Goal: Task Accomplishment & Management: Manage account settings

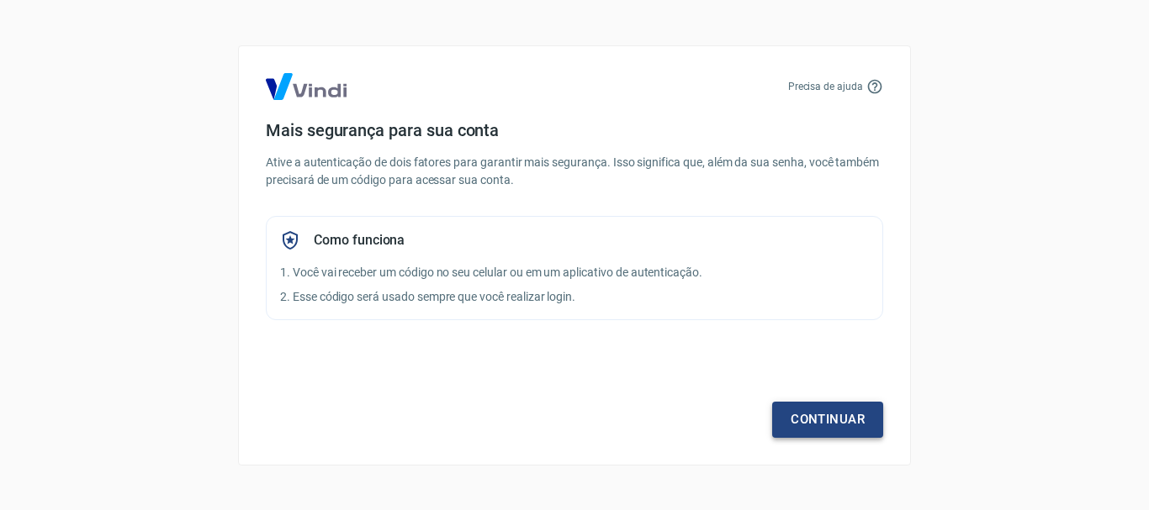
click at [817, 416] on link "Continuar" at bounding box center [827, 419] width 111 height 35
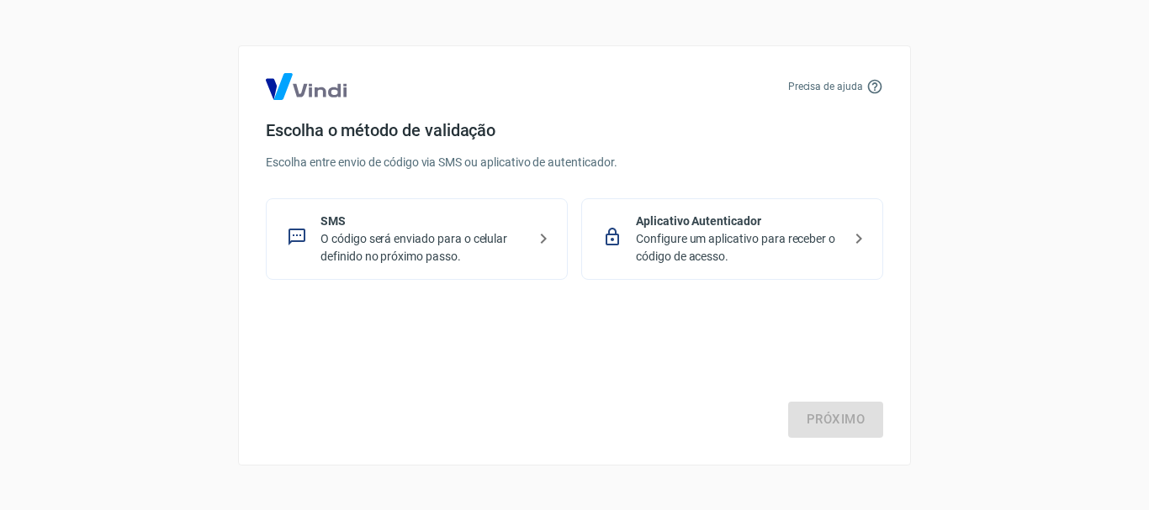
click at [449, 238] on p "O código será enviado para o celular definido no próximo passo." at bounding box center [423, 247] width 206 height 35
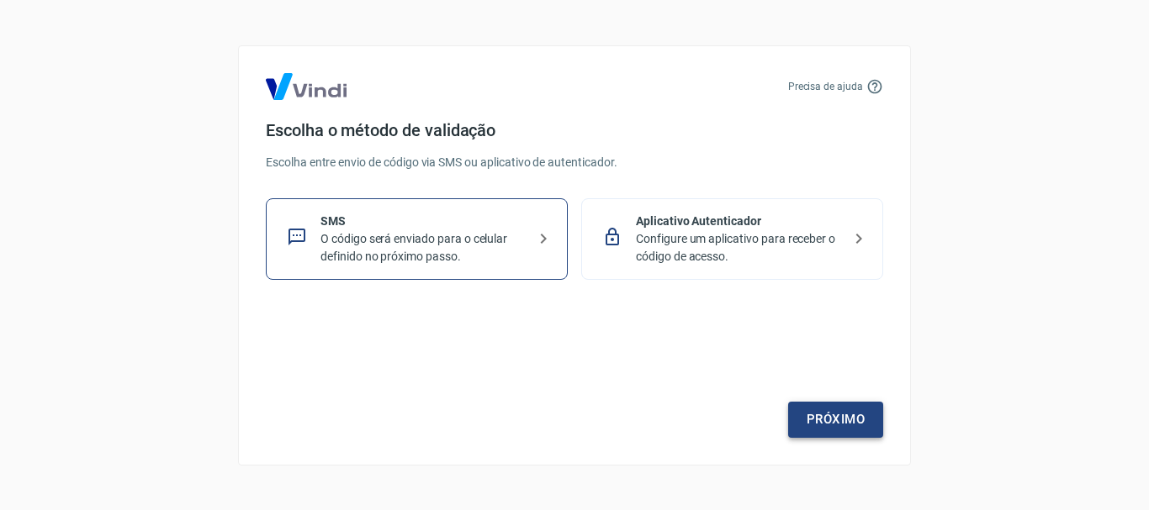
click at [842, 429] on link "Próximo" at bounding box center [835, 419] width 95 height 35
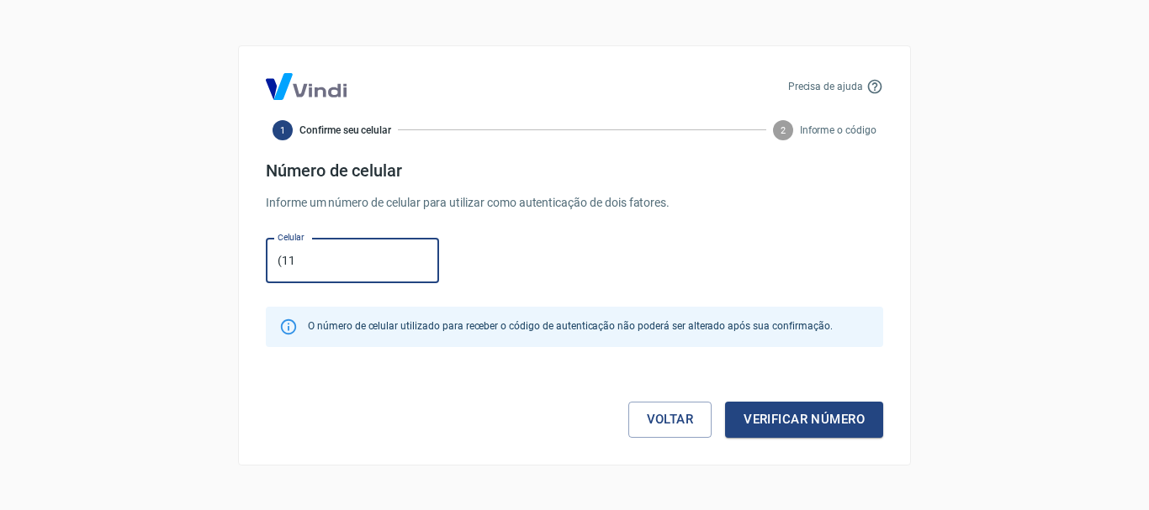
type input "[PHONE_NUMBER]"
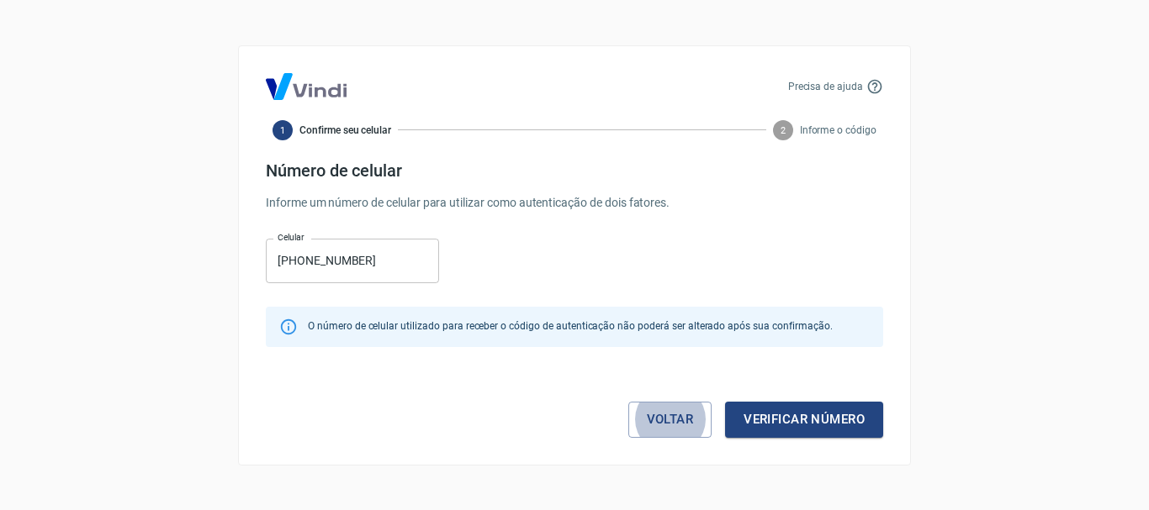
click at [850, 431] on button "Verificar número" at bounding box center [804, 419] width 158 height 35
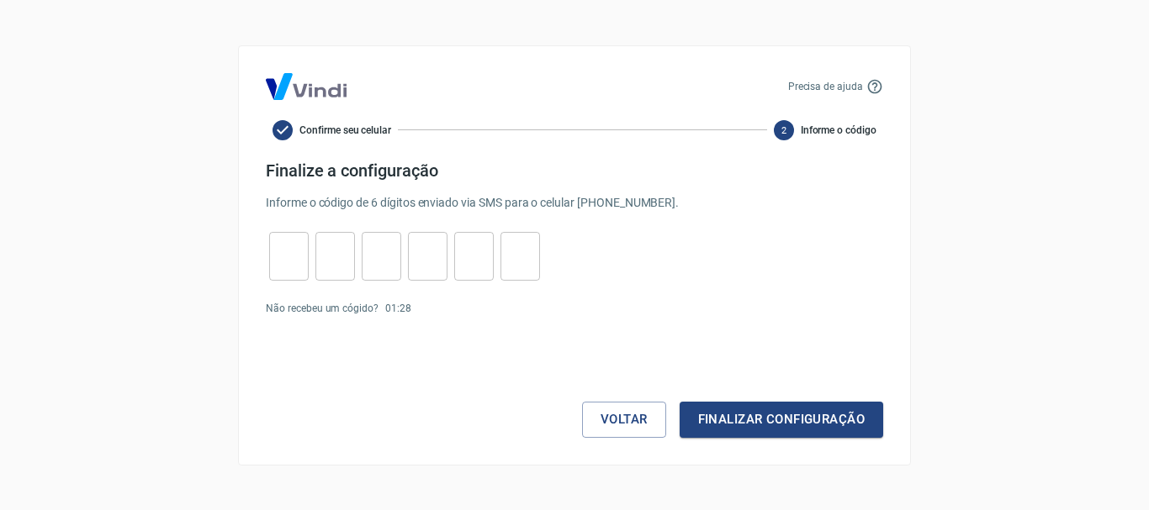
click at [275, 258] on input "tel" at bounding box center [289, 256] width 40 height 36
type input "4"
type input "7"
type input "3"
type input "8"
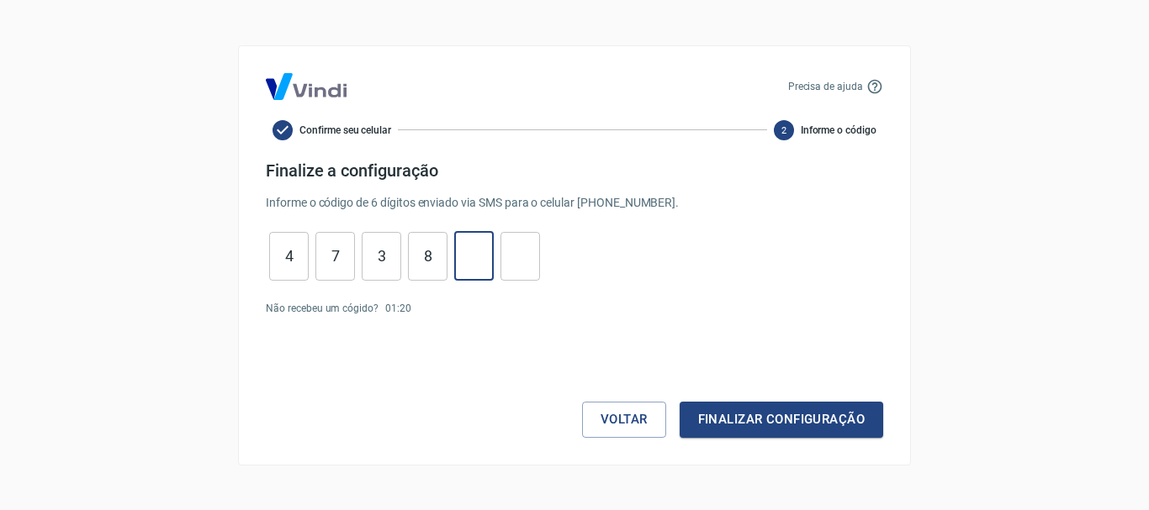
type input "6"
type input "7"
click at [679, 402] on button "Finalizar configuração" at bounding box center [781, 419] width 204 height 35
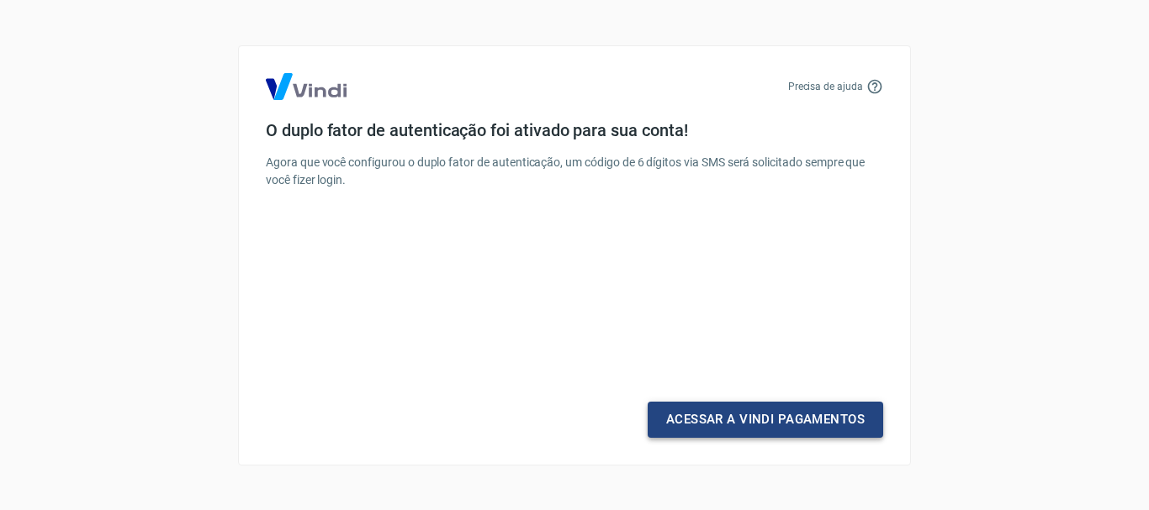
click at [706, 420] on link "Acessar a Vindi Pagamentos" at bounding box center [765, 419] width 235 height 35
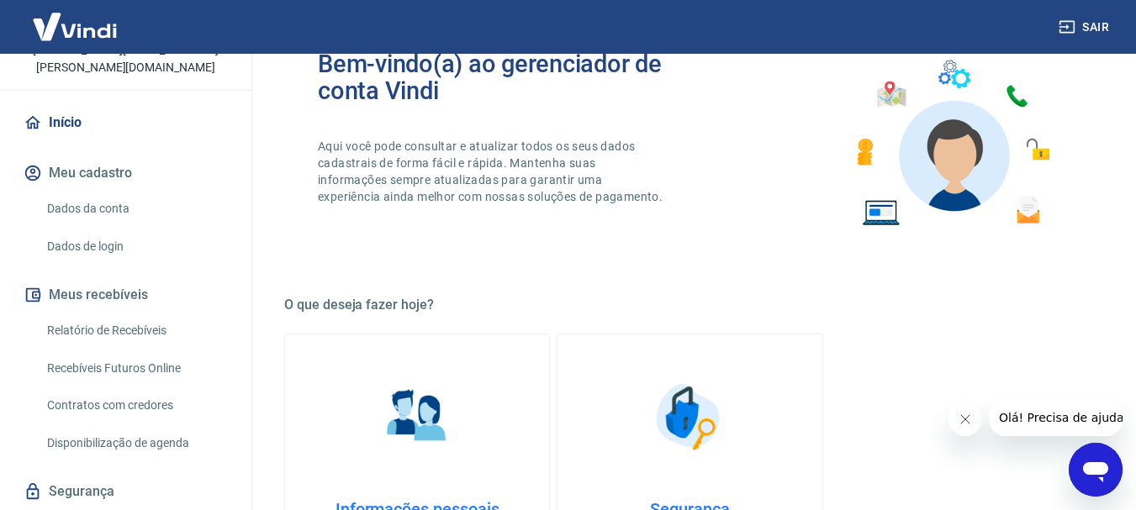
scroll to position [157, 0]
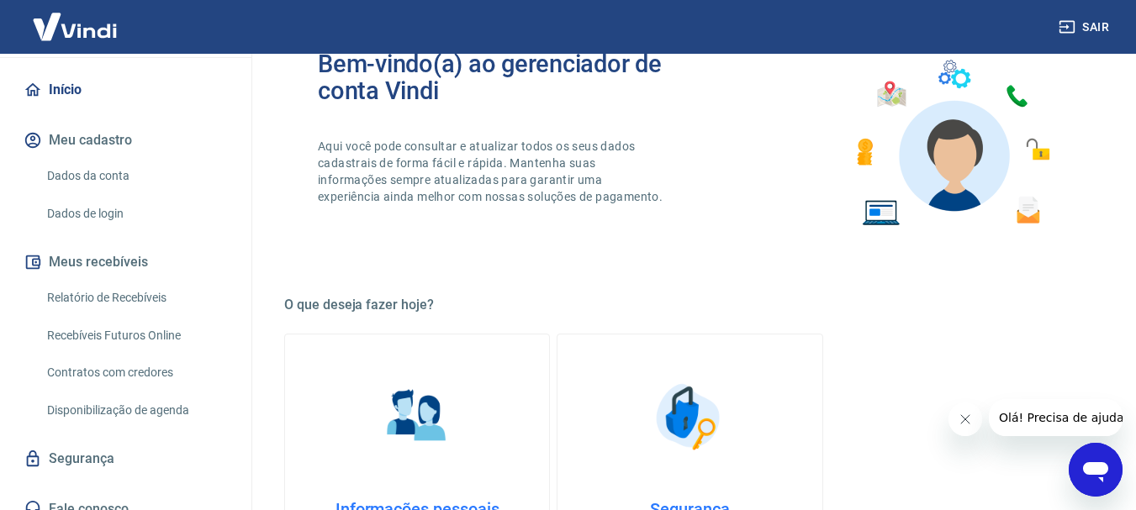
click at [149, 281] on link "Relatório de Recebíveis" at bounding box center [135, 298] width 191 height 34
